Goal: Task Accomplishment & Management: Complete application form

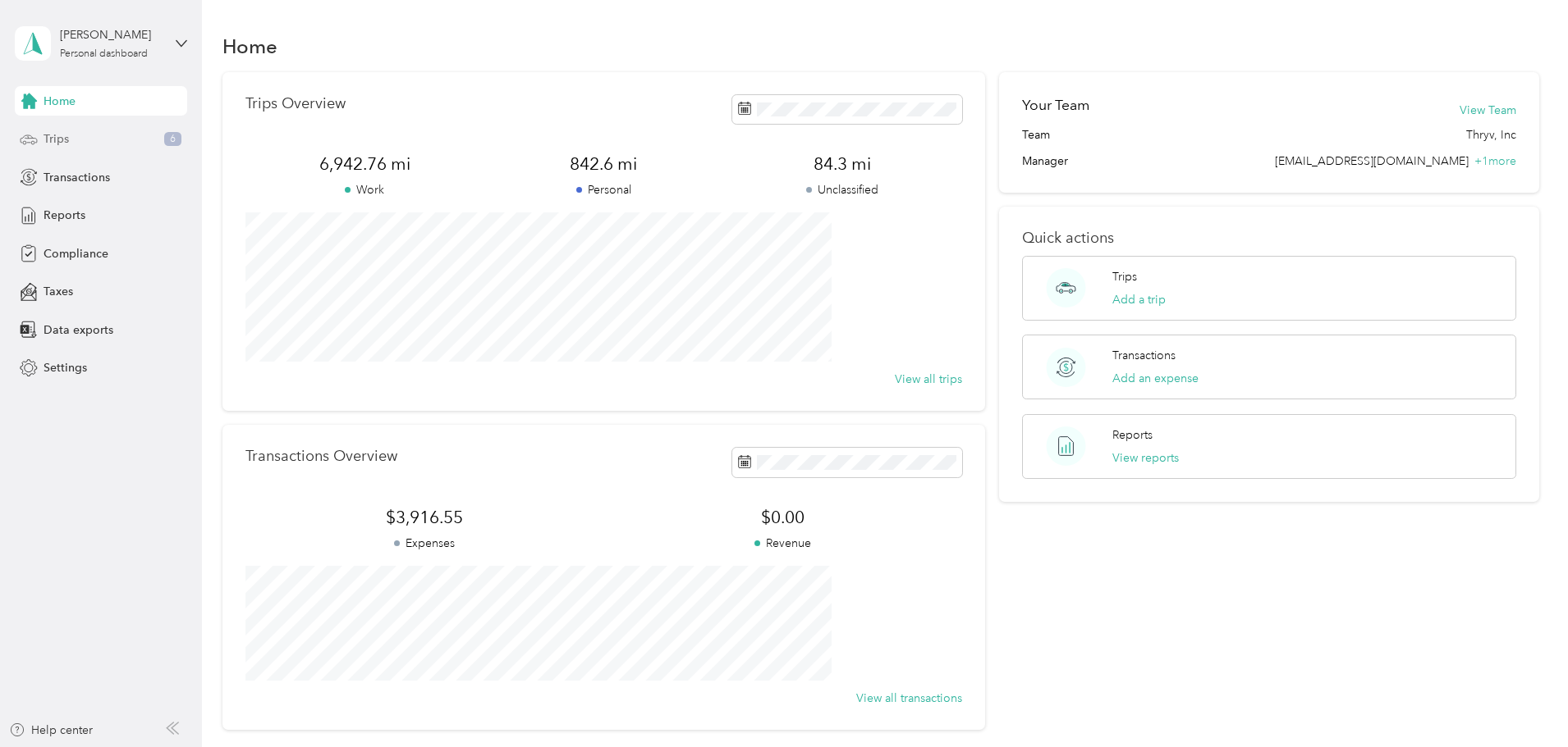
click at [85, 148] on div "Trips 6" at bounding box center [101, 139] width 173 height 29
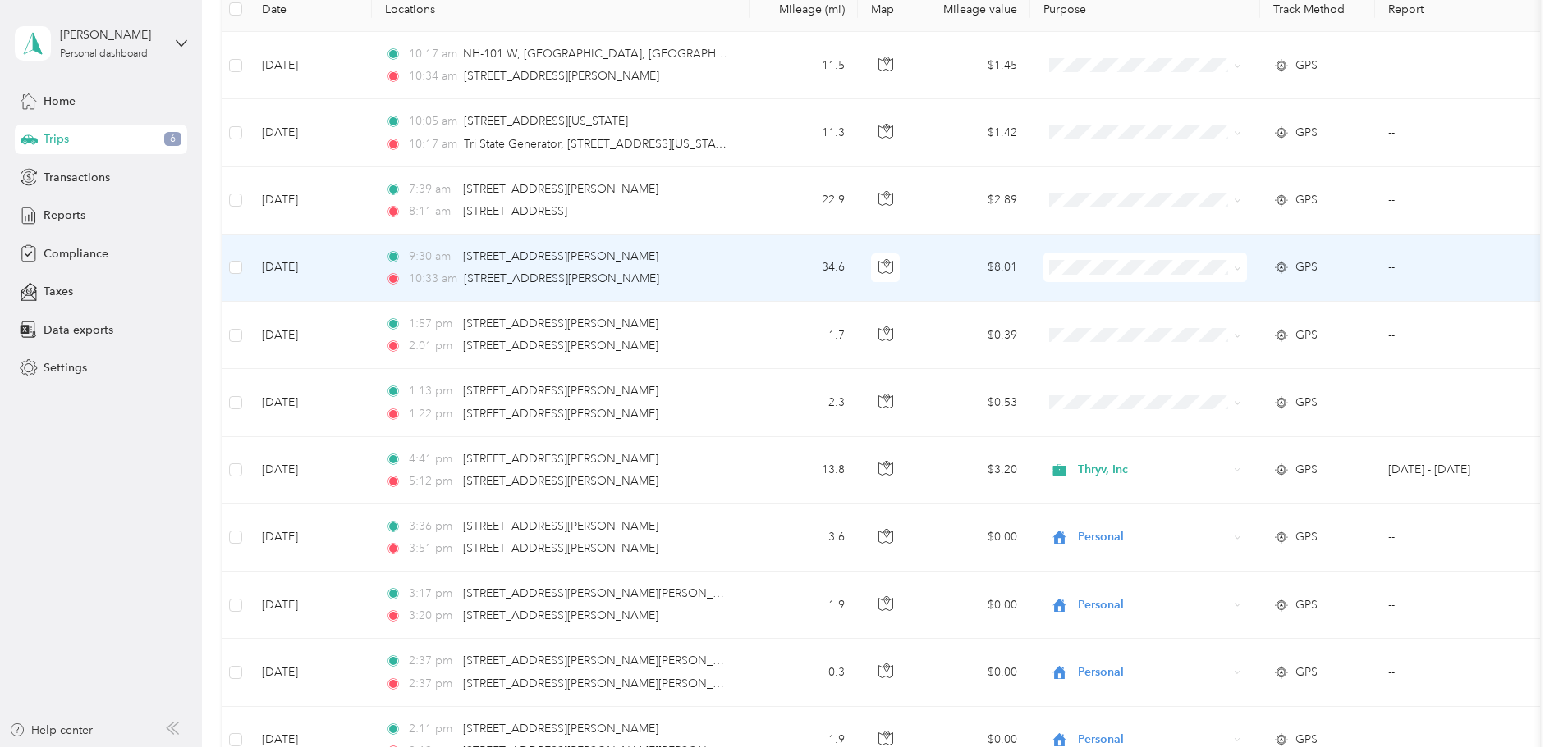
scroll to position [246, 0]
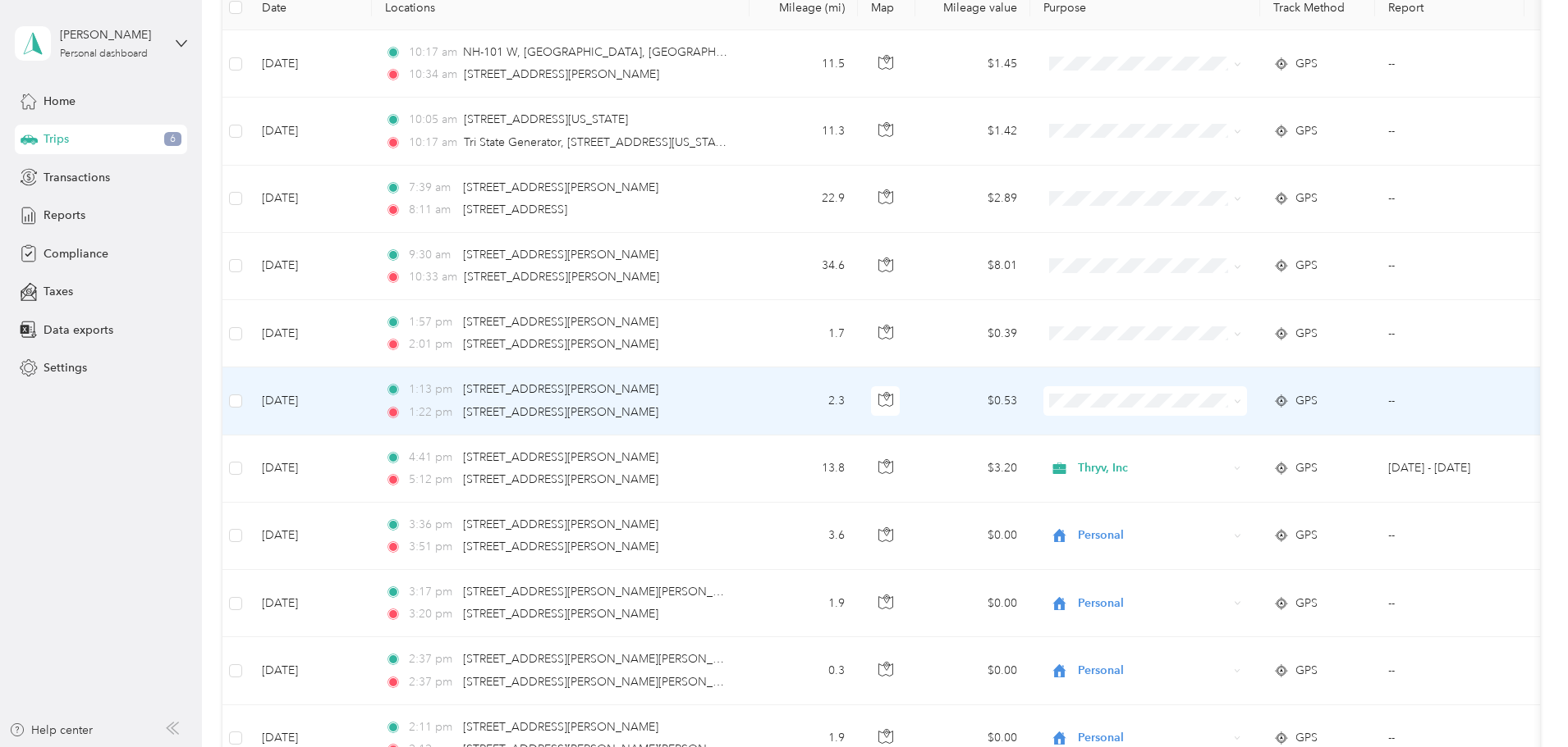
click at [1216, 453] on span "Personal" at bounding box center [1269, 460] width 152 height 17
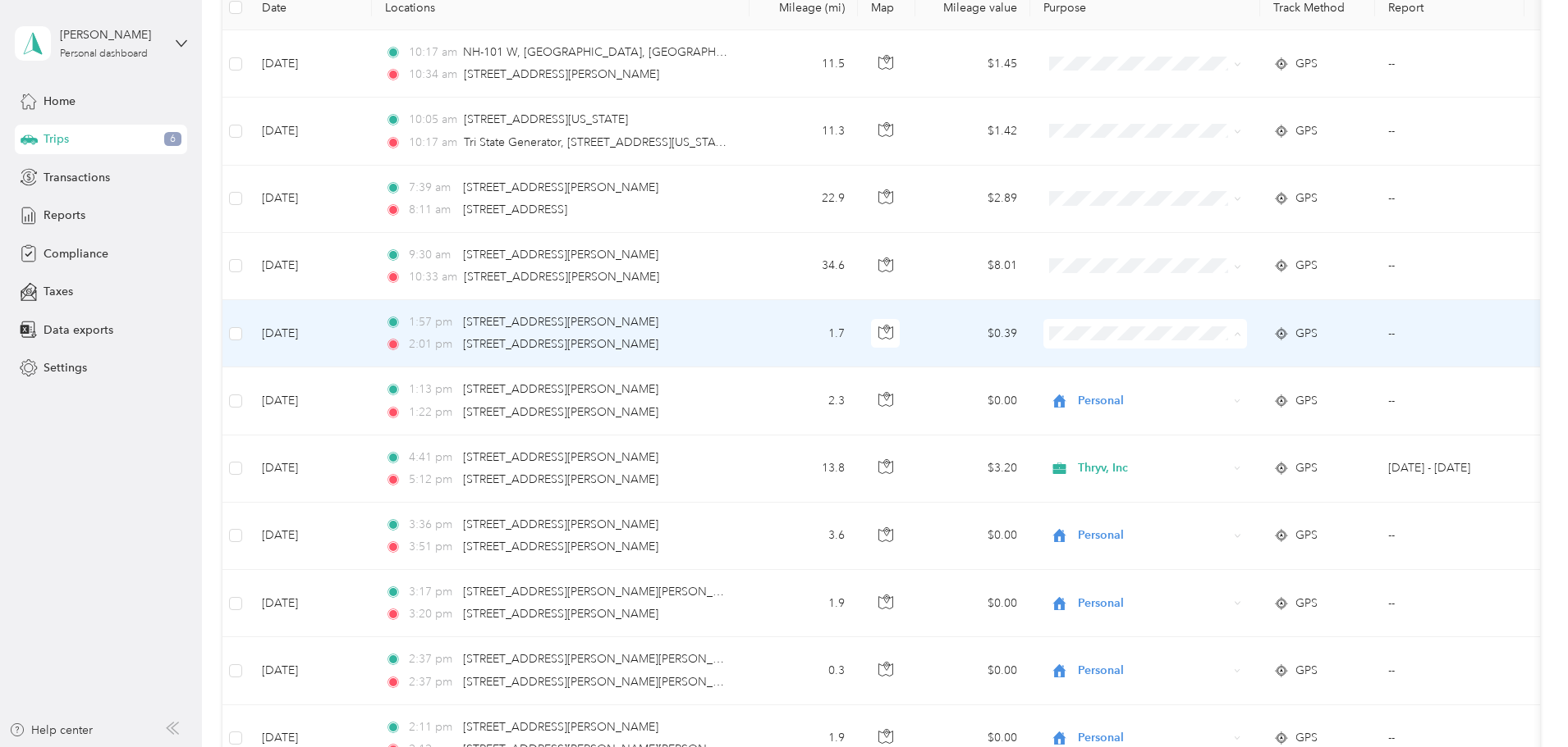
click at [1206, 385] on span "Personal" at bounding box center [1269, 393] width 152 height 17
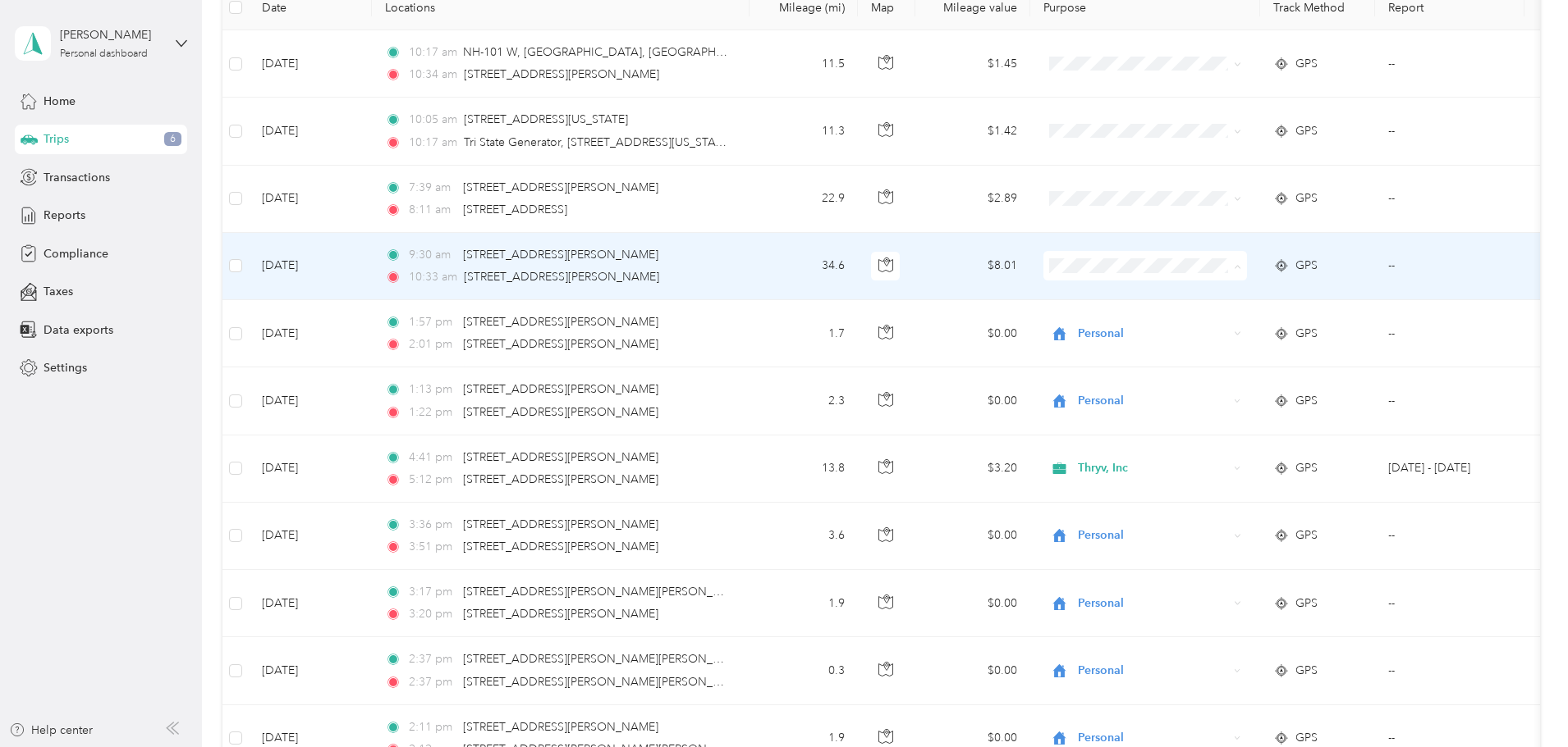
click at [1206, 290] on span "Thryv, Inc" at bounding box center [1269, 296] width 152 height 17
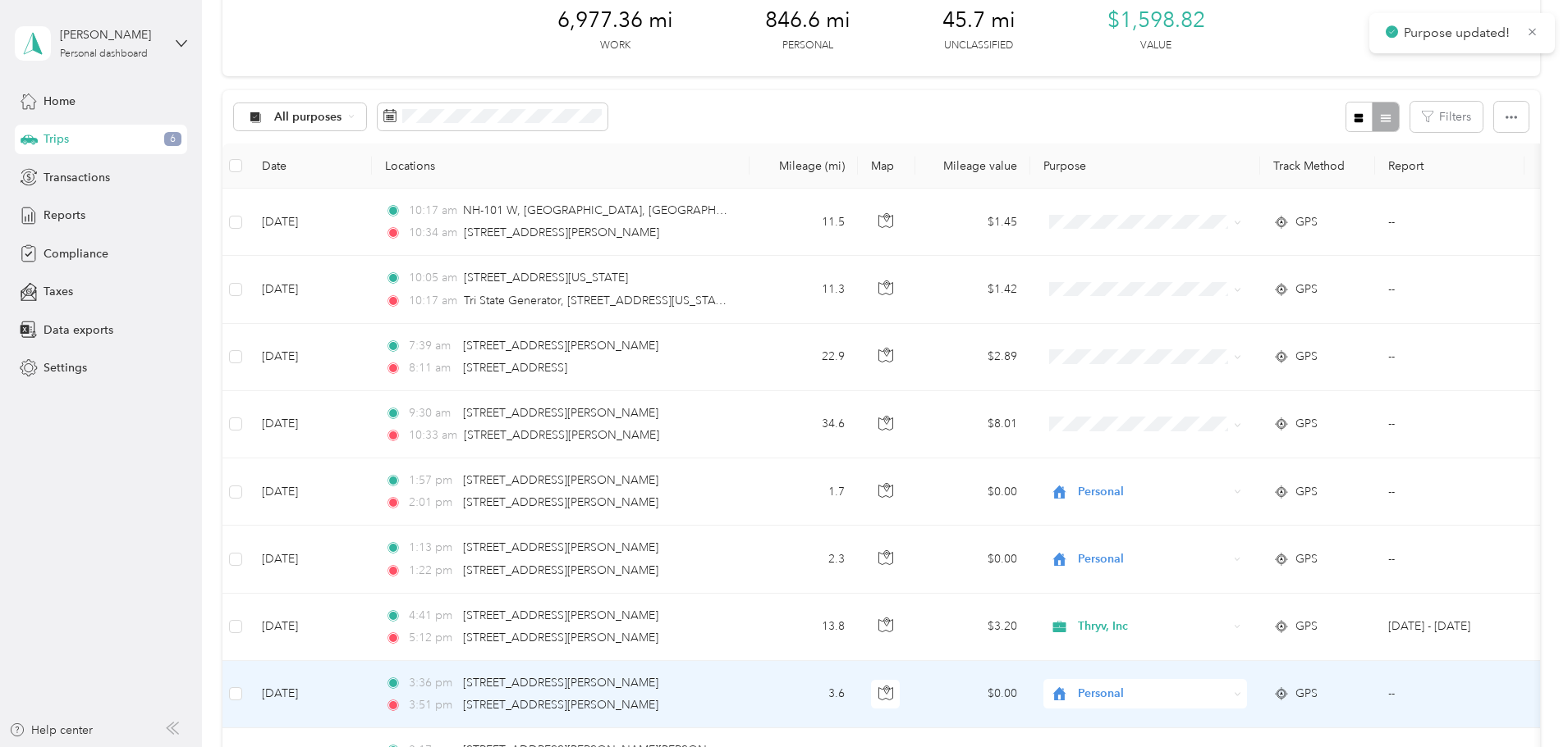
scroll to position [82, 0]
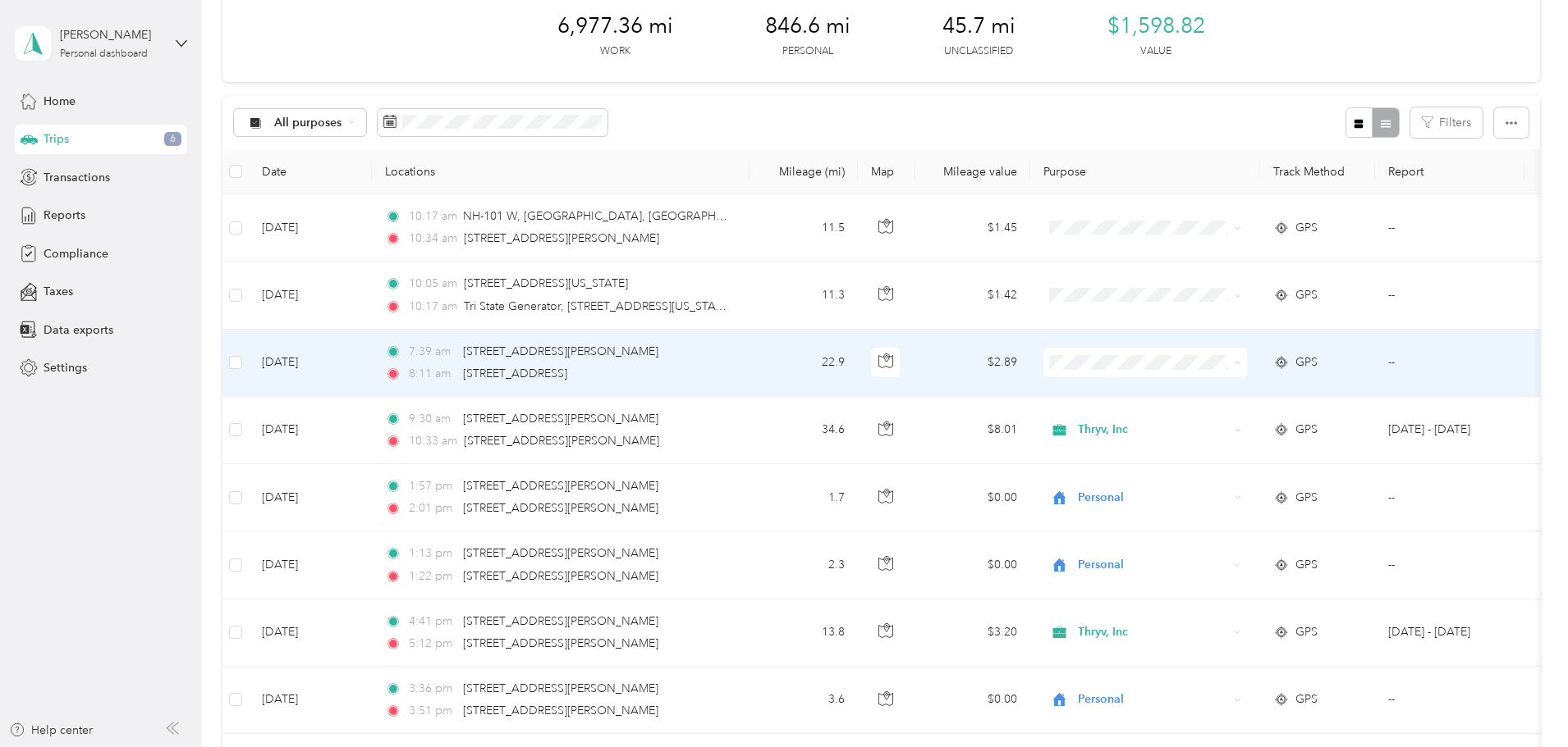
click at [1203, 387] on span "Thryv, Inc" at bounding box center [1269, 393] width 152 height 17
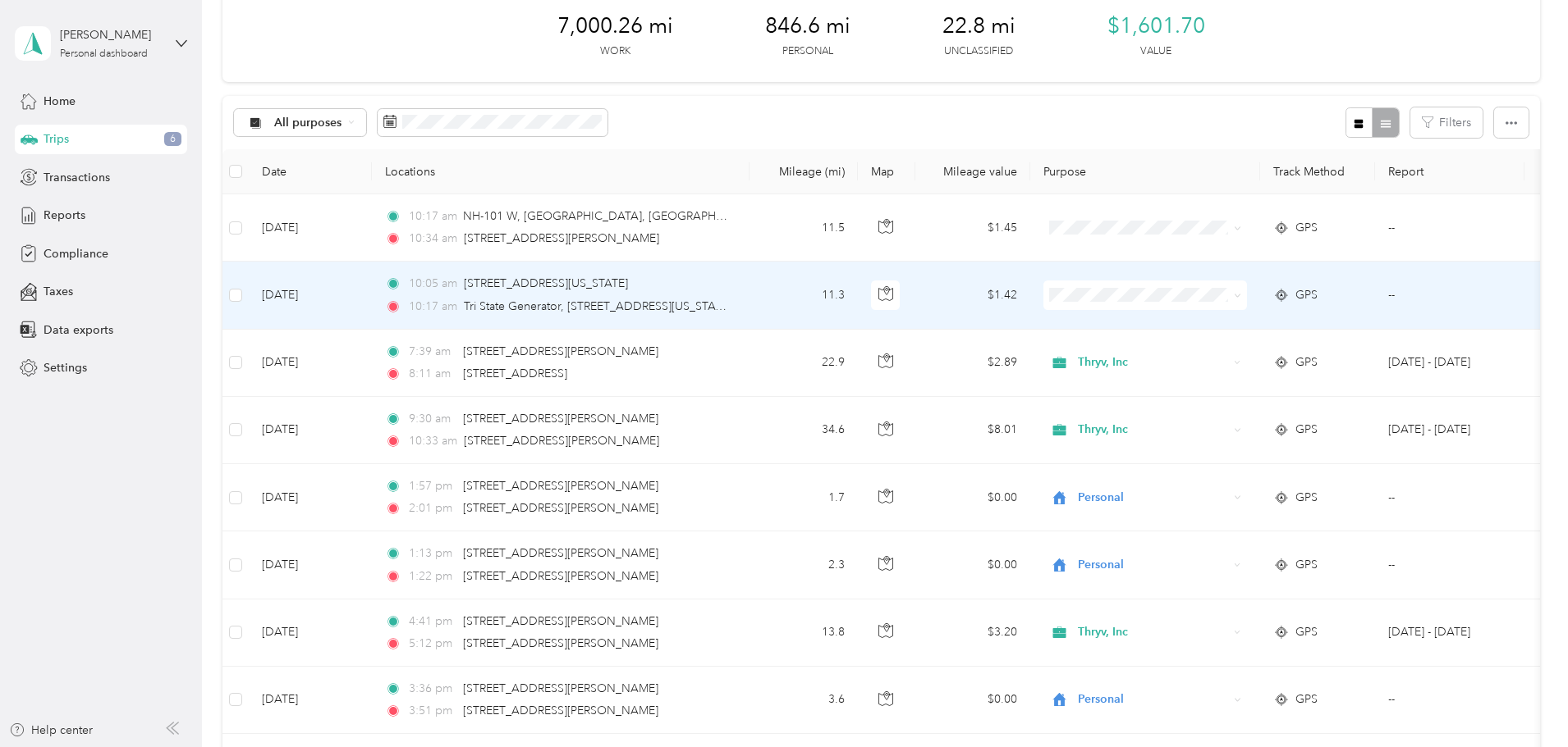
click at [1216, 324] on span "Thryv, Inc" at bounding box center [1269, 319] width 152 height 17
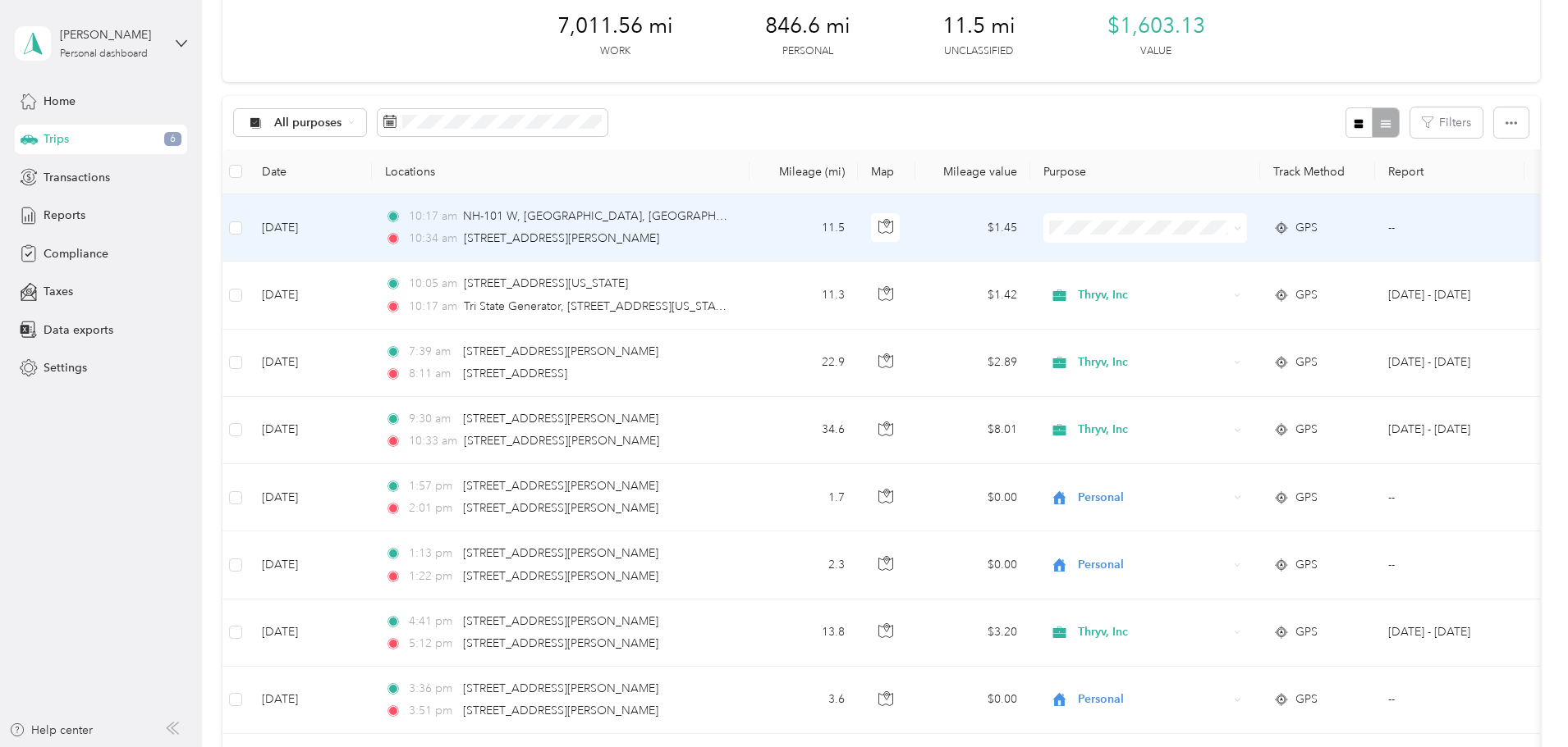
click at [1201, 261] on li "Thryv, Inc" at bounding box center [1255, 259] width 204 height 29
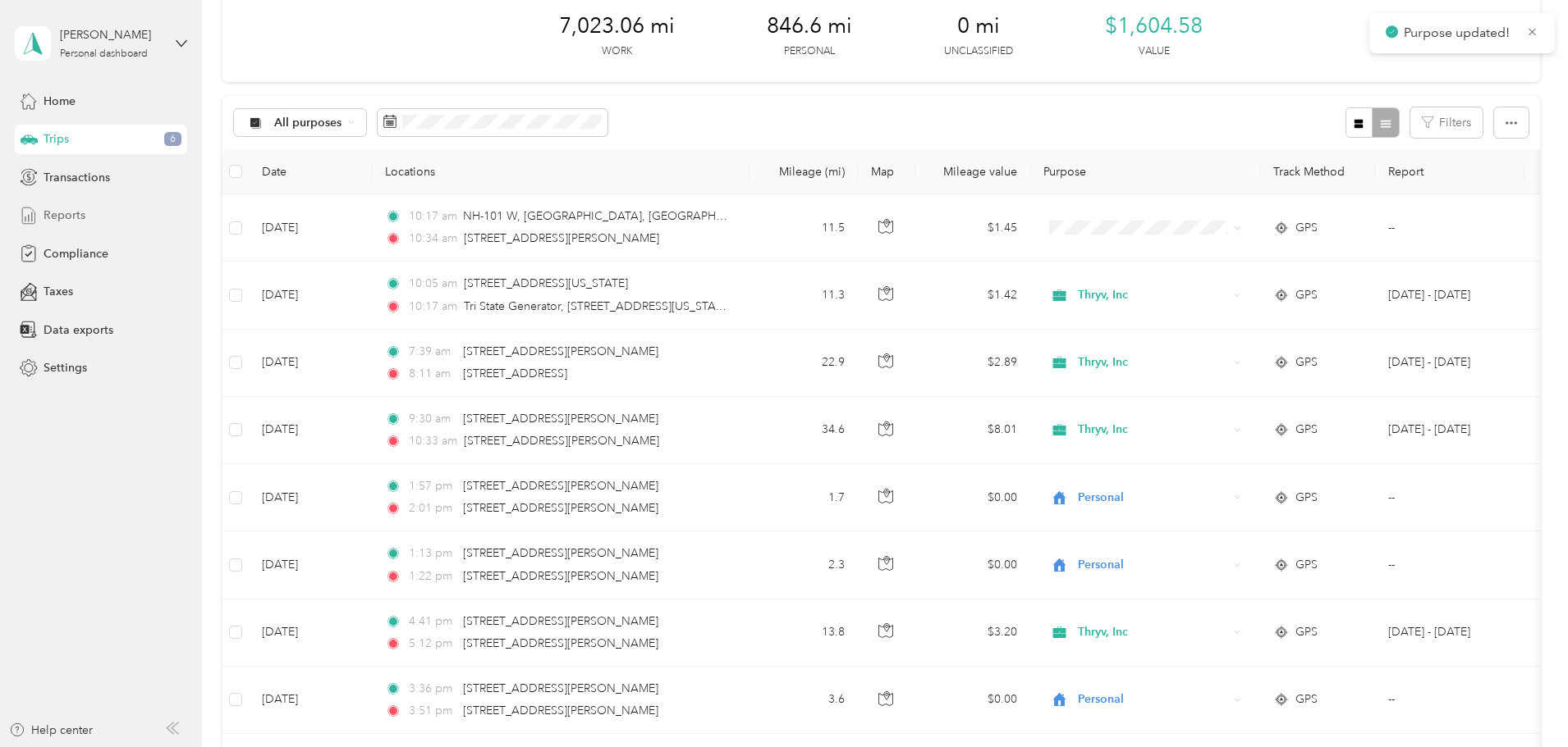
click at [75, 216] on span "Reports" at bounding box center [65, 215] width 42 height 17
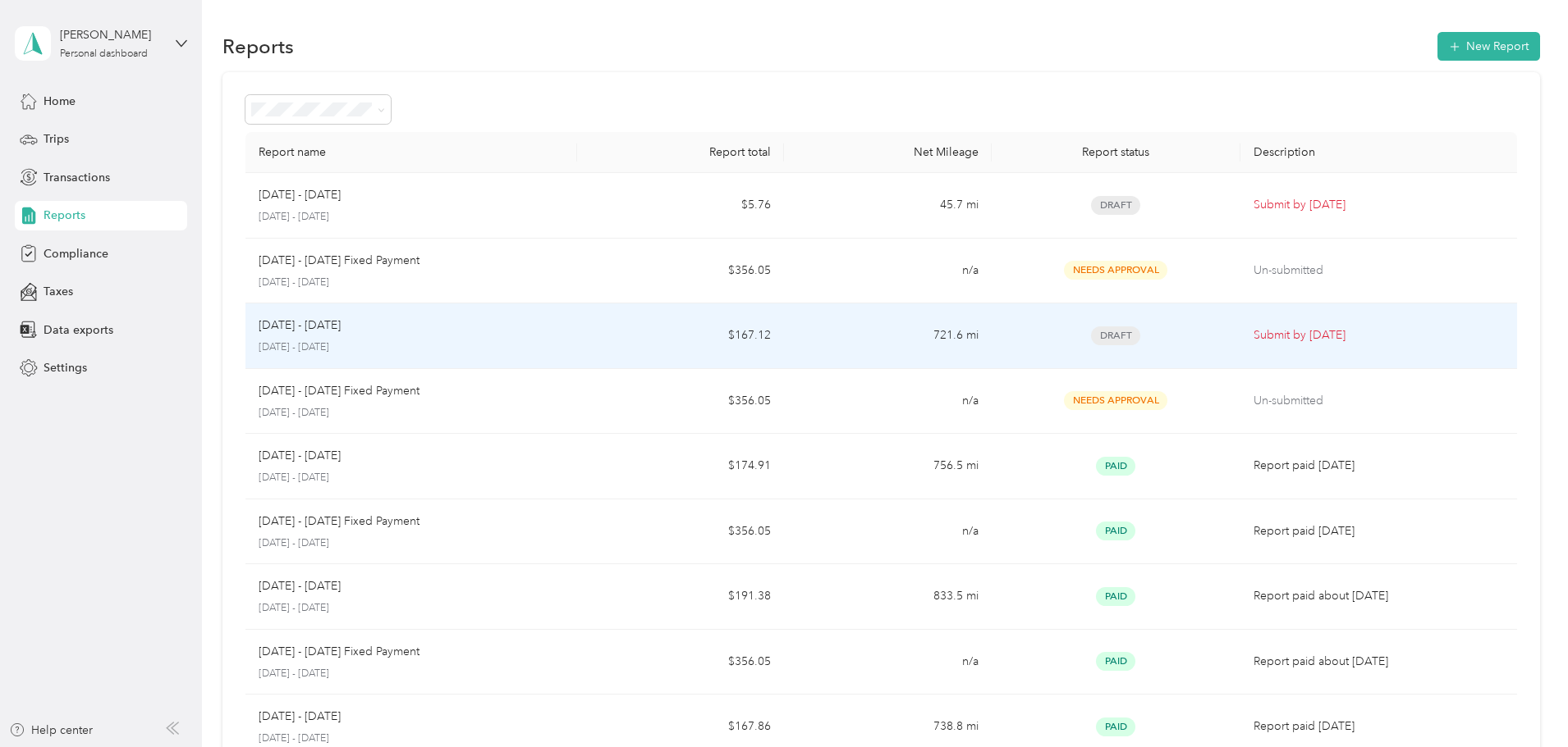
click at [1275, 330] on p "Submit by [DATE]" at bounding box center [1378, 335] width 250 height 18
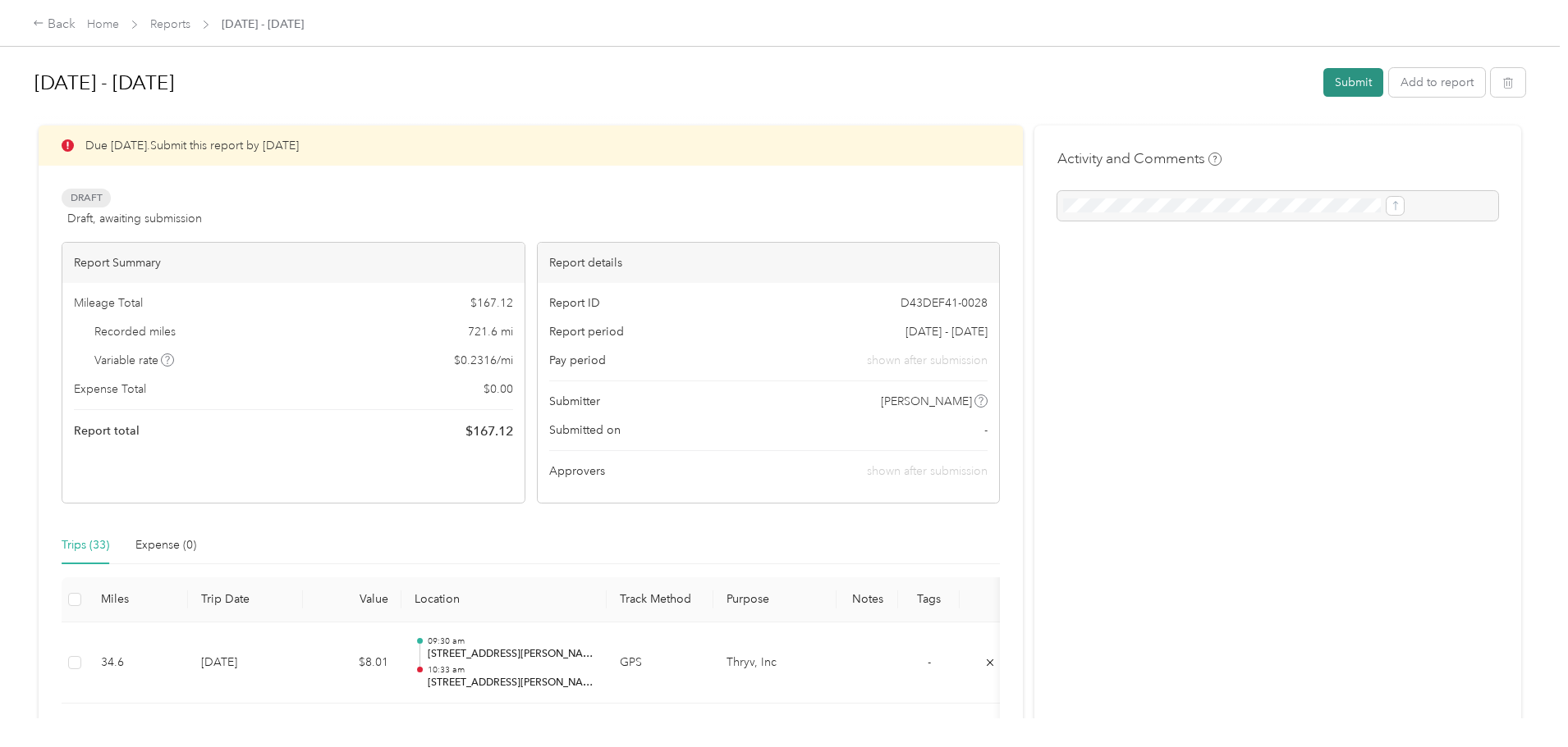
click at [1323, 77] on button "Submit" at bounding box center [1352, 83] width 60 height 29
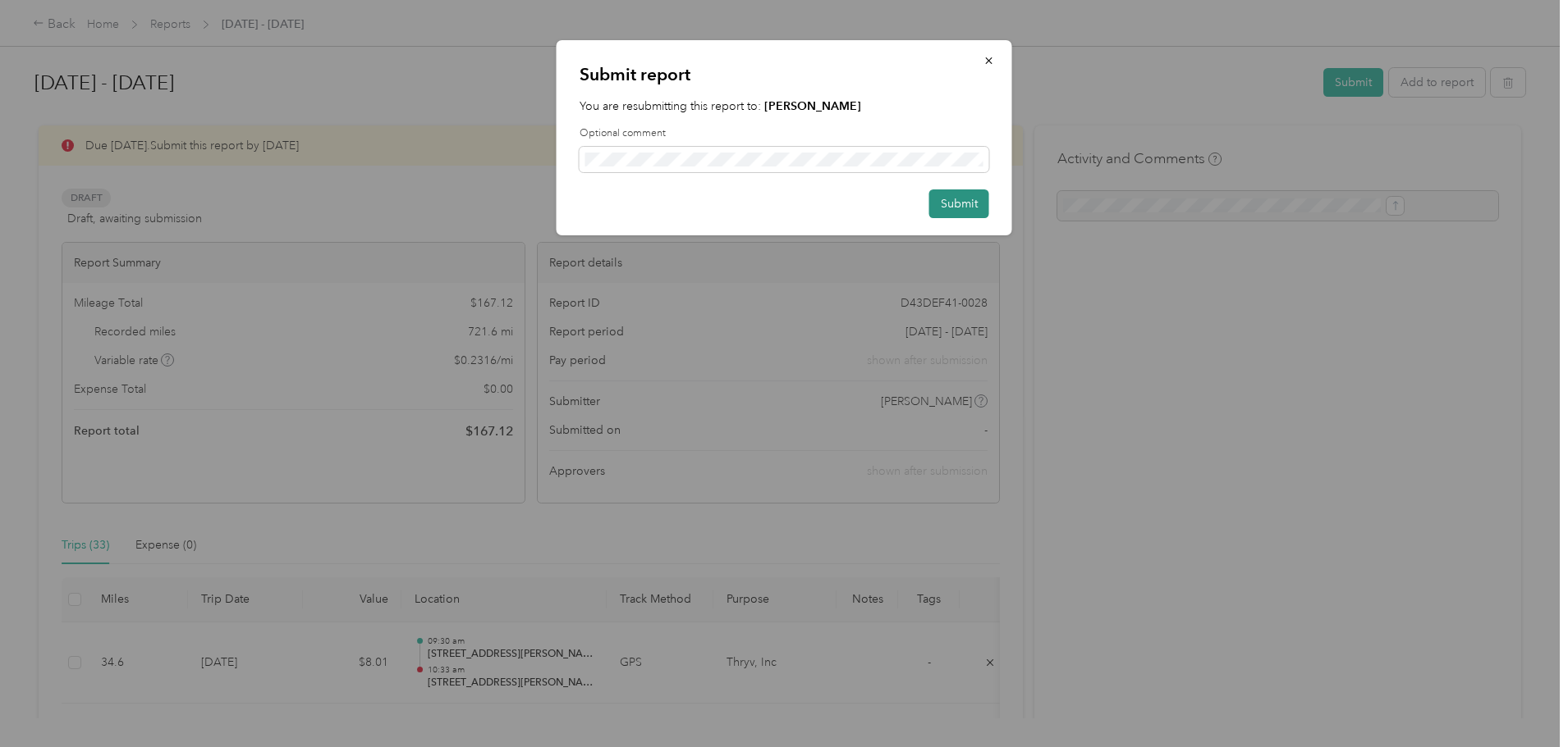
click at [960, 205] on button "Submit" at bounding box center [959, 204] width 60 height 29
